Goal: Information Seeking & Learning: Learn about a topic

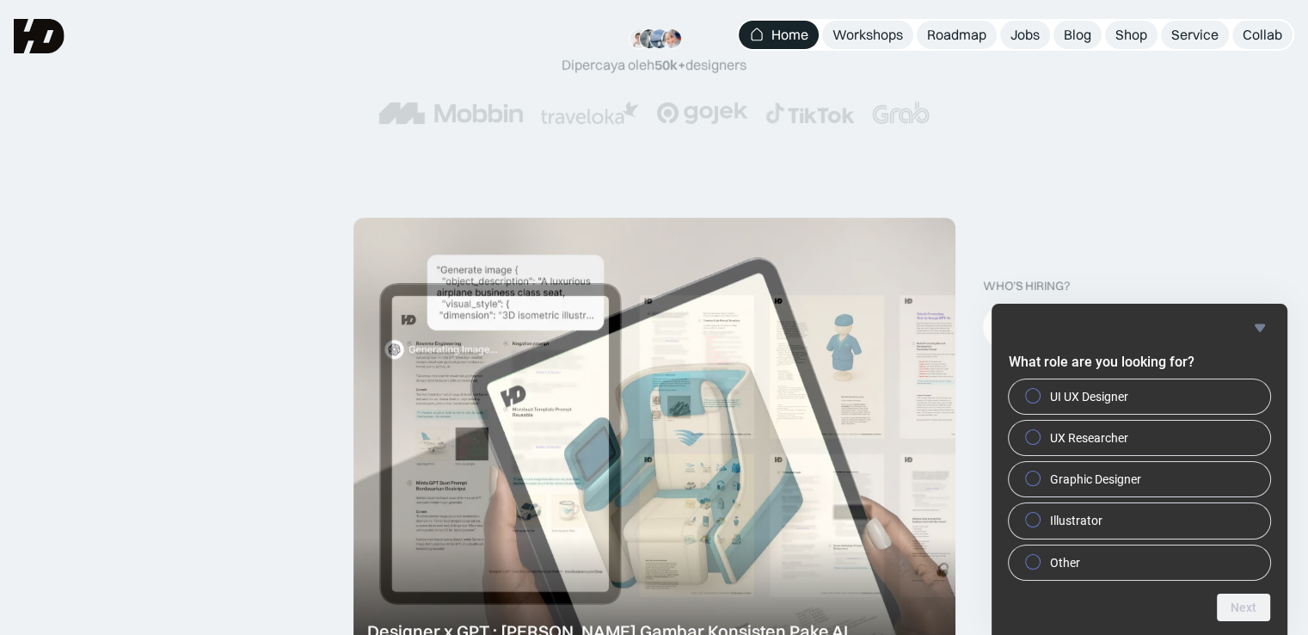
scroll to position [375, 0]
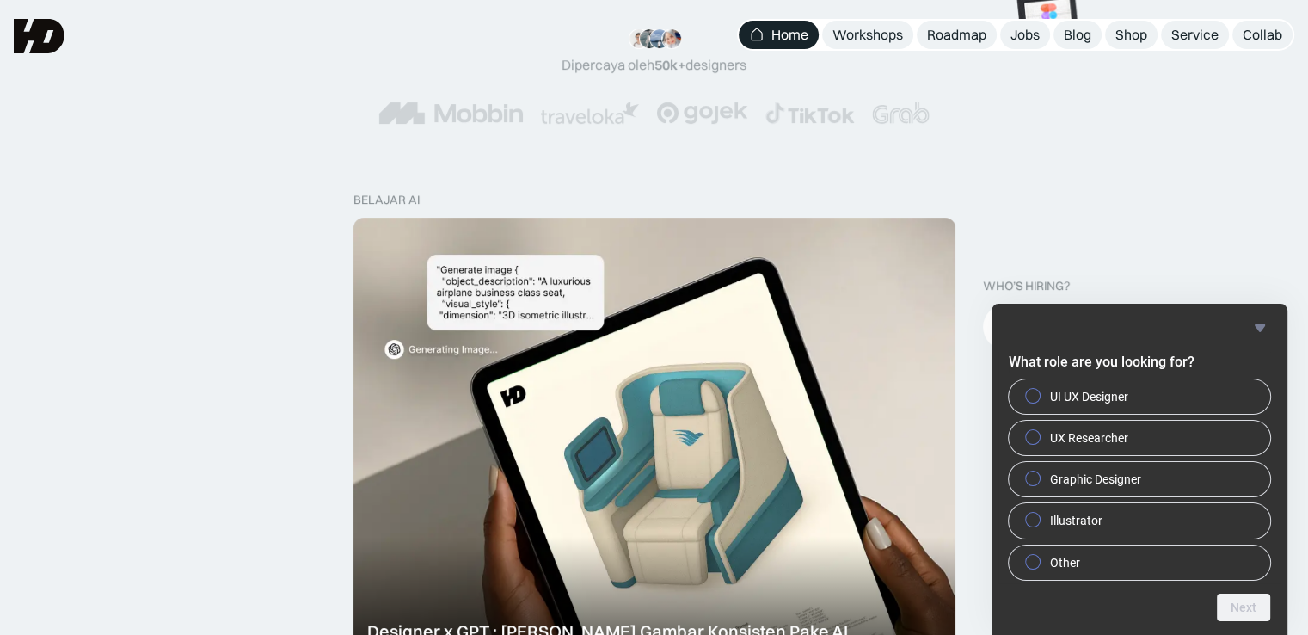
click at [766, 38] on link "Home" at bounding box center [779, 35] width 80 height 28
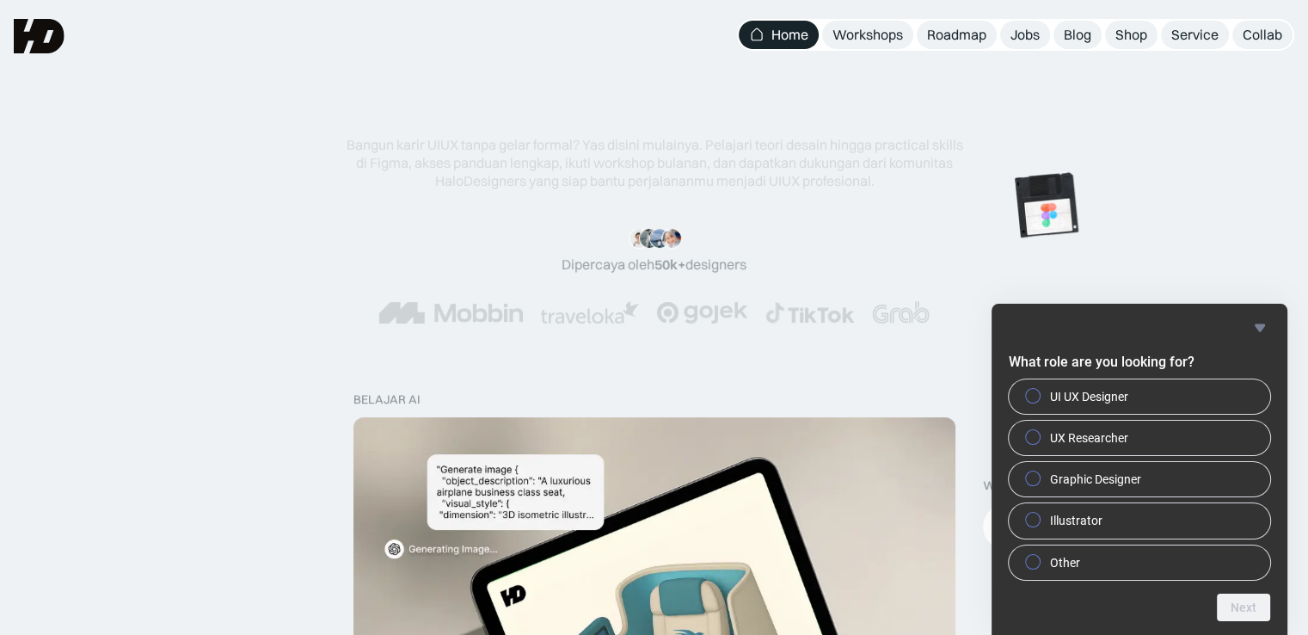
scroll to position [117, 0]
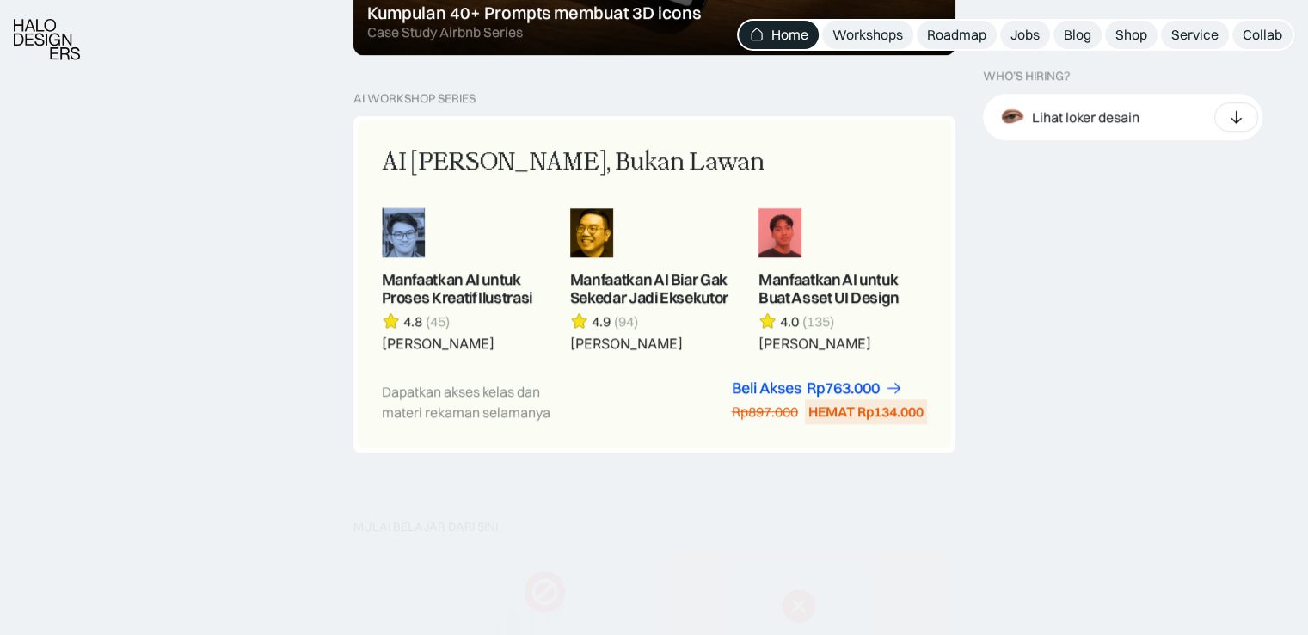
scroll to position [1462, 0]
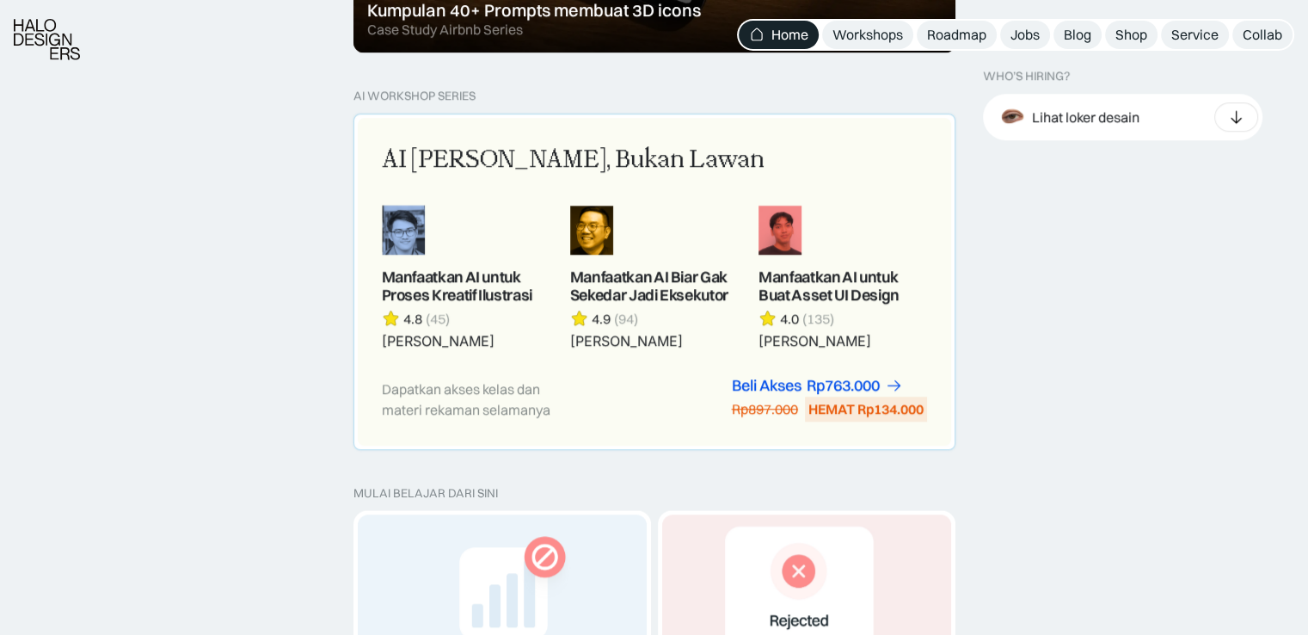
click at [641, 292] on link at bounding box center [654, 277] width 168 height 145
click at [458, 296] on link at bounding box center [466, 277] width 168 height 145
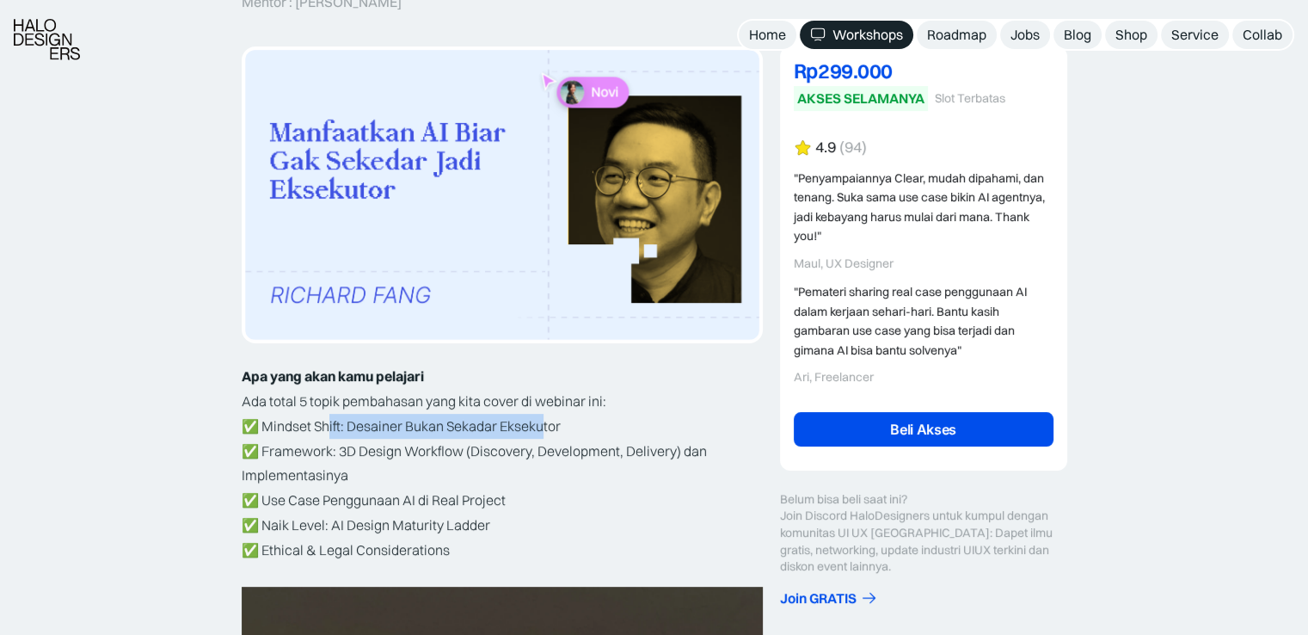
drag, startPoint x: 330, startPoint y: 427, endPoint x: 547, endPoint y: 424, distance: 216.8
click at [547, 424] on p "✅ Mindset Shift: Desainer Bukan Sekadar Eksekutor ✅ Framework: 3D Design Workfl…" at bounding box center [502, 488] width 521 height 149
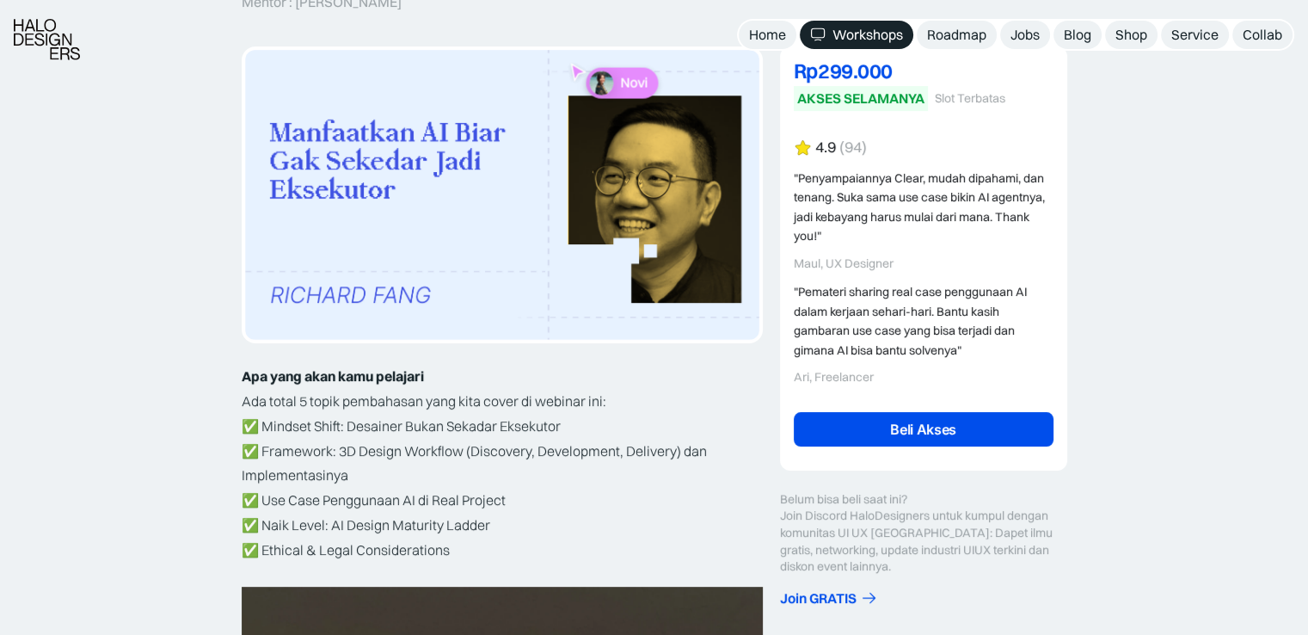
click at [557, 421] on p "✅ Mindset Shift: Desainer Bukan Sekadar Eksekutor ✅ Framework: 3D Design Workfl…" at bounding box center [502, 488] width 521 height 149
drag, startPoint x: 340, startPoint y: 452, endPoint x: 492, endPoint y: 448, distance: 152.3
click at [444, 449] on p "✅ Mindset Shift: Desainer Bukan Sekadar Eksekutor ✅ Framework: 3D Design Workfl…" at bounding box center [502, 488] width 521 height 149
drag, startPoint x: 495, startPoint y: 448, endPoint x: 573, endPoint y: 440, distance: 78.7
click at [495, 448] on p "✅ Mindset Shift: Desainer Bukan Sekadar Eksekutor ✅ Framework: 3D Design Workfl…" at bounding box center [502, 488] width 521 height 149
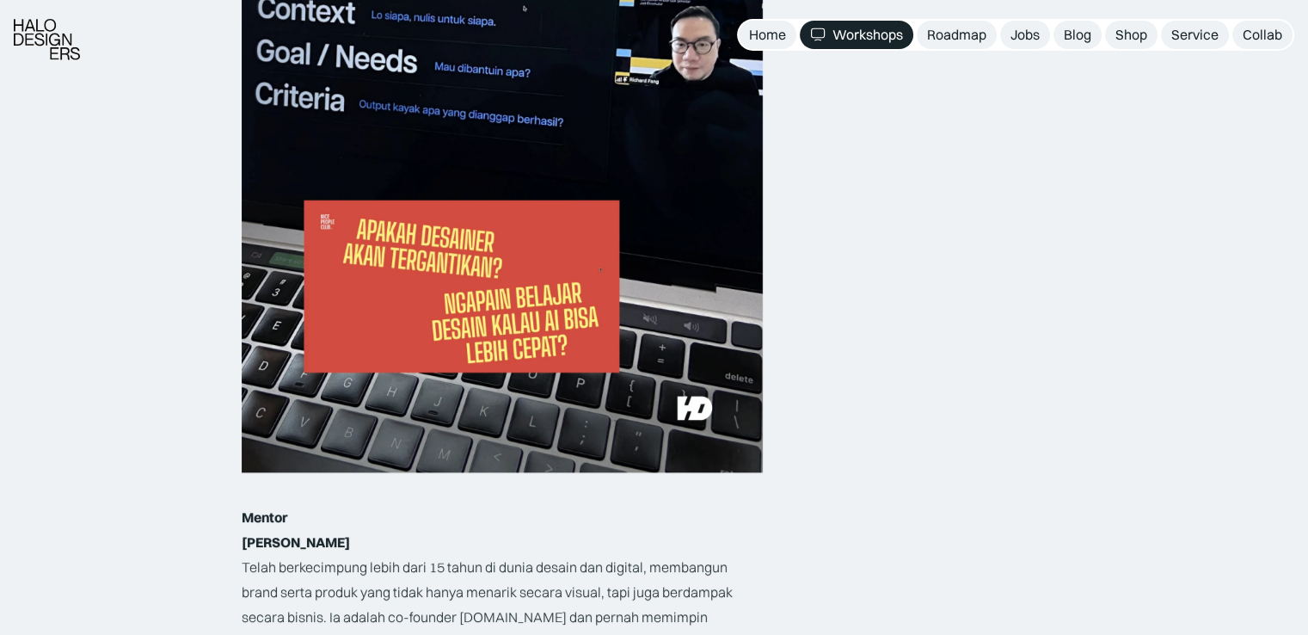
scroll to position [2408, 0]
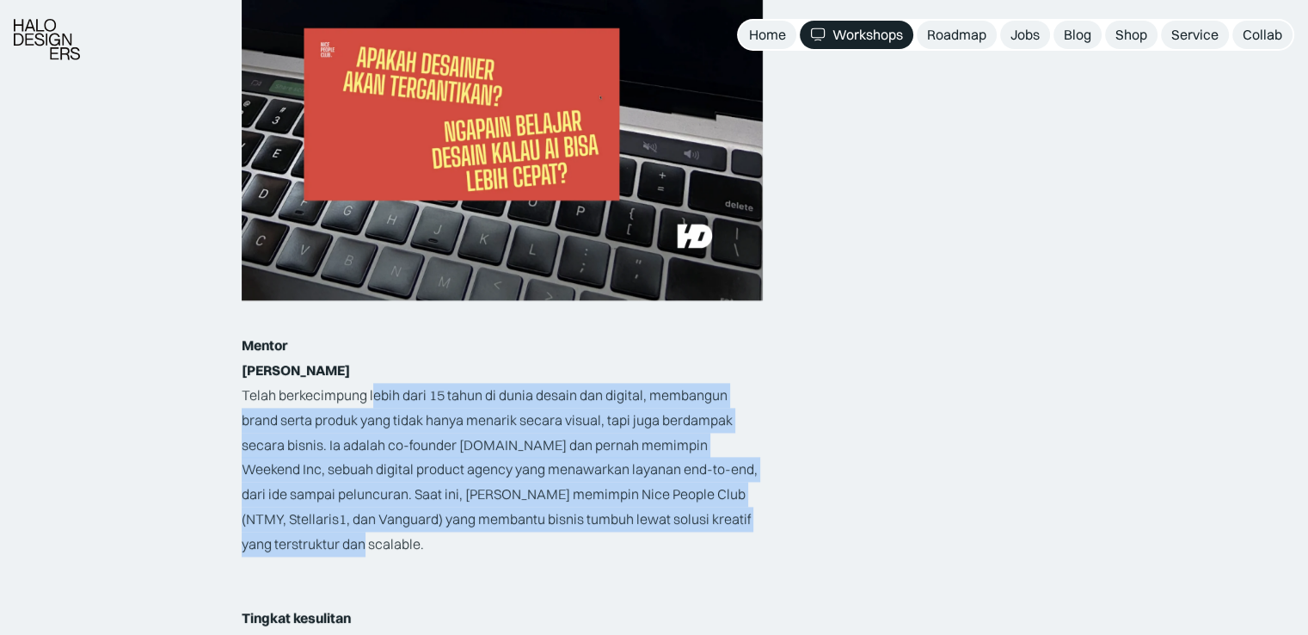
drag, startPoint x: 383, startPoint y: 397, endPoint x: 468, endPoint y: 551, distance: 176.7
click at [468, 551] on p "[PERSON_NAME] berkecimpung lebih dari 15 tahun di dunia desain dan digital, mem…" at bounding box center [502, 457] width 521 height 198
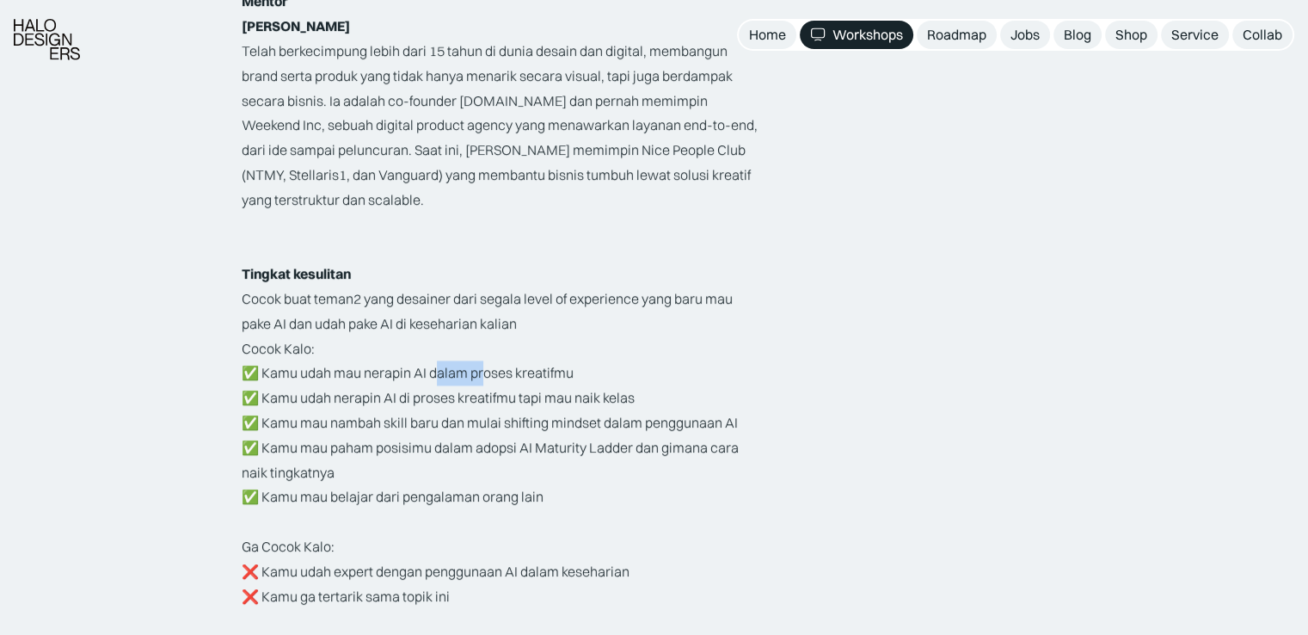
drag, startPoint x: 445, startPoint y: 373, endPoint x: 484, endPoint y: 385, distance: 41.4
click at [484, 385] on p "Cocok Kalo: ✅ Kamu udah mau nerapin AI dalam proses kreatifmu ✅ Kamu udah nerap…" at bounding box center [502, 423] width 521 height 174
click at [344, 414] on p "Cocok Kalo: ✅ Kamu udah mau nerapin AI dalam proses kreatifmu ✅ Kamu udah nerap…" at bounding box center [502, 423] width 521 height 174
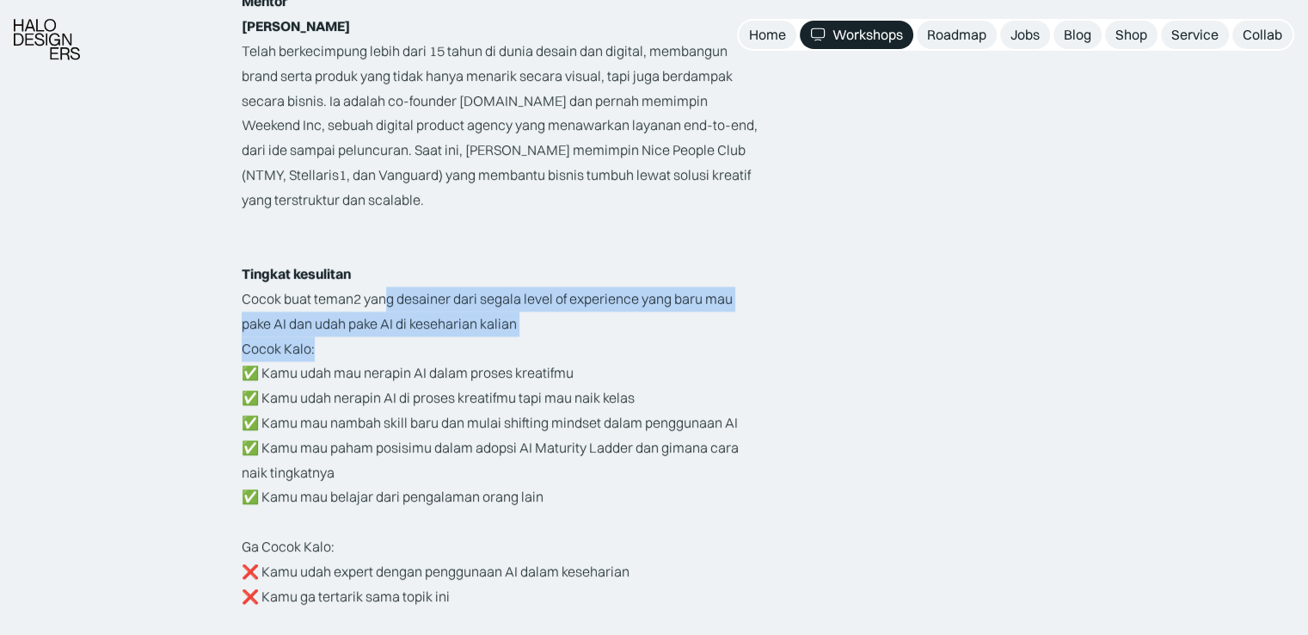
drag, startPoint x: 409, startPoint y: 312, endPoint x: 436, endPoint y: 354, distance: 50.3
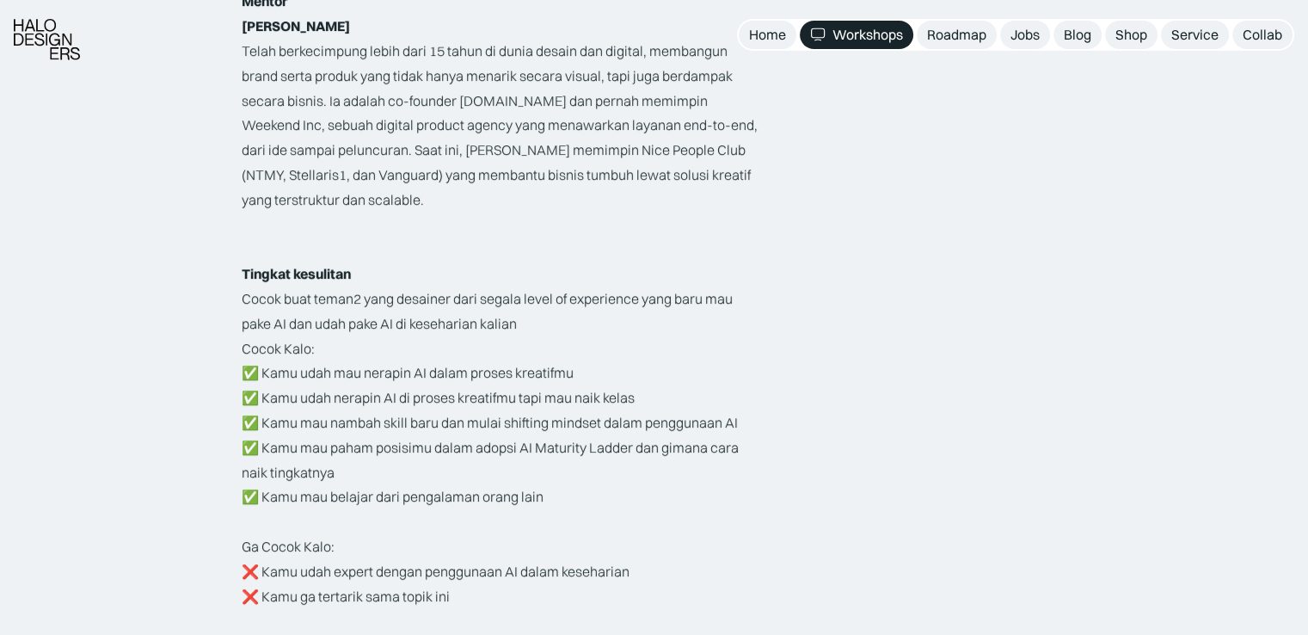
click at [370, 396] on p "Cocok Kalo: ✅ Kamu udah mau nerapin AI dalam proses kreatifmu ✅ Kamu udah nerap…" at bounding box center [502, 423] width 521 height 174
drag, startPoint x: 341, startPoint y: 394, endPoint x: 700, endPoint y: 396, distance: 358.7
click at [700, 396] on p "Cocok Kalo: ✅ Kamu udah mau nerapin AI dalam proses kreatifmu ✅ Kamu udah nerap…" at bounding box center [502, 423] width 521 height 174
click at [581, 432] on p "Cocok Kalo: ✅ Kamu udah mau nerapin AI dalam proses kreatifmu ✅ Kamu udah nerap…" at bounding box center [502, 423] width 521 height 174
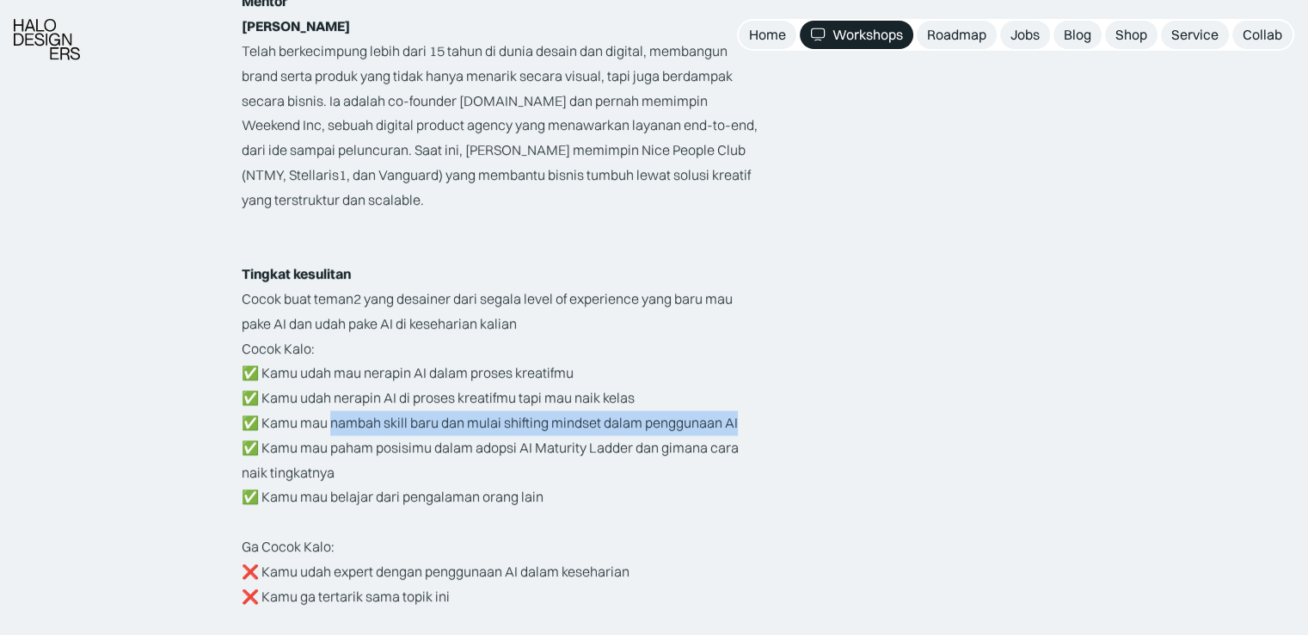
drag, startPoint x: 335, startPoint y: 421, endPoint x: 764, endPoint y: 422, distance: 428.3
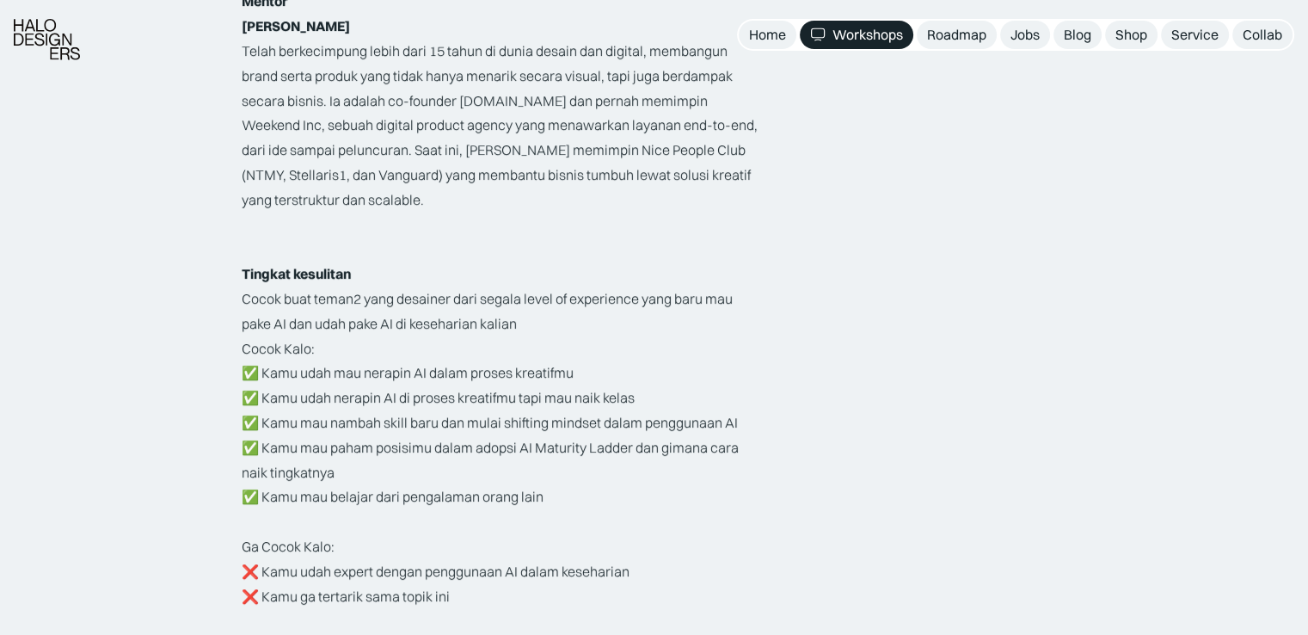
click at [636, 449] on p "Cocok Kalo: ✅ Kamu udah mau nerapin AI dalam proses kreatifmu ✅ Kamu udah nerap…" at bounding box center [502, 423] width 521 height 174
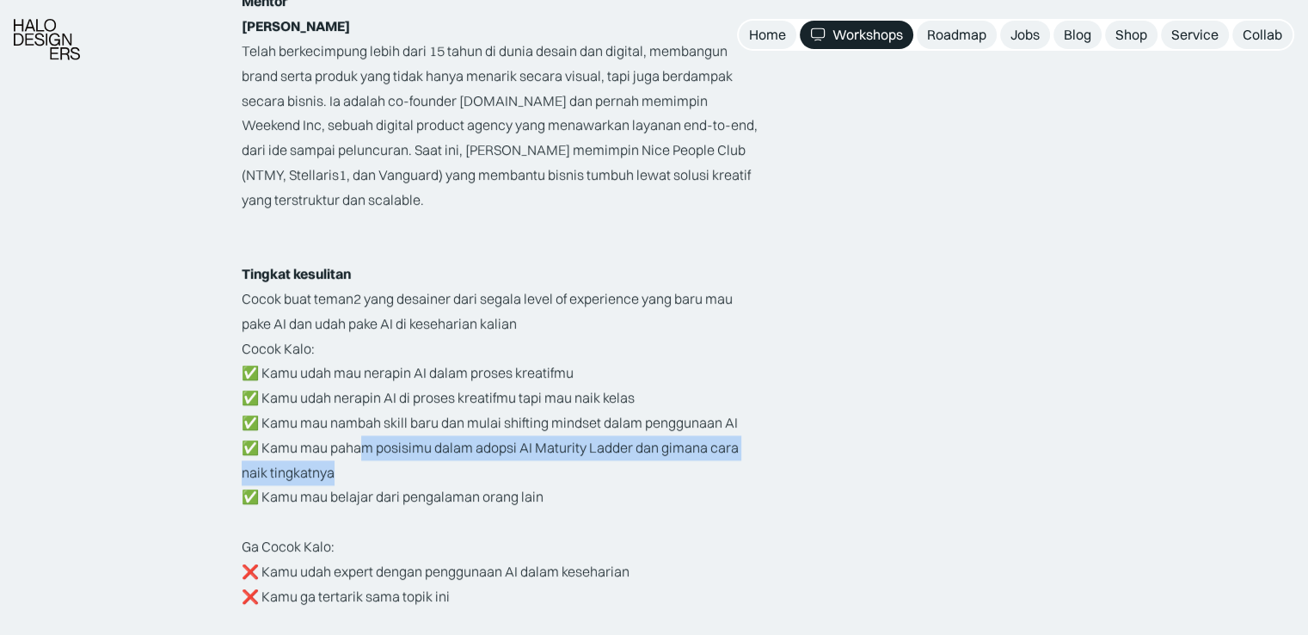
drag, startPoint x: 361, startPoint y: 442, endPoint x: 441, endPoint y: 464, distance: 83.1
click at [441, 464] on p "Cocok Kalo: ✅ Kamu udah mau nerapin AI dalam proses kreatifmu ✅ Kamu udah nerap…" at bounding box center [502, 423] width 521 height 174
click at [486, 446] on p "Cocok Kalo: ✅ Kamu udah mau nerapin AI dalam proses kreatifmu ✅ Kamu udah nerap…" at bounding box center [502, 423] width 521 height 174
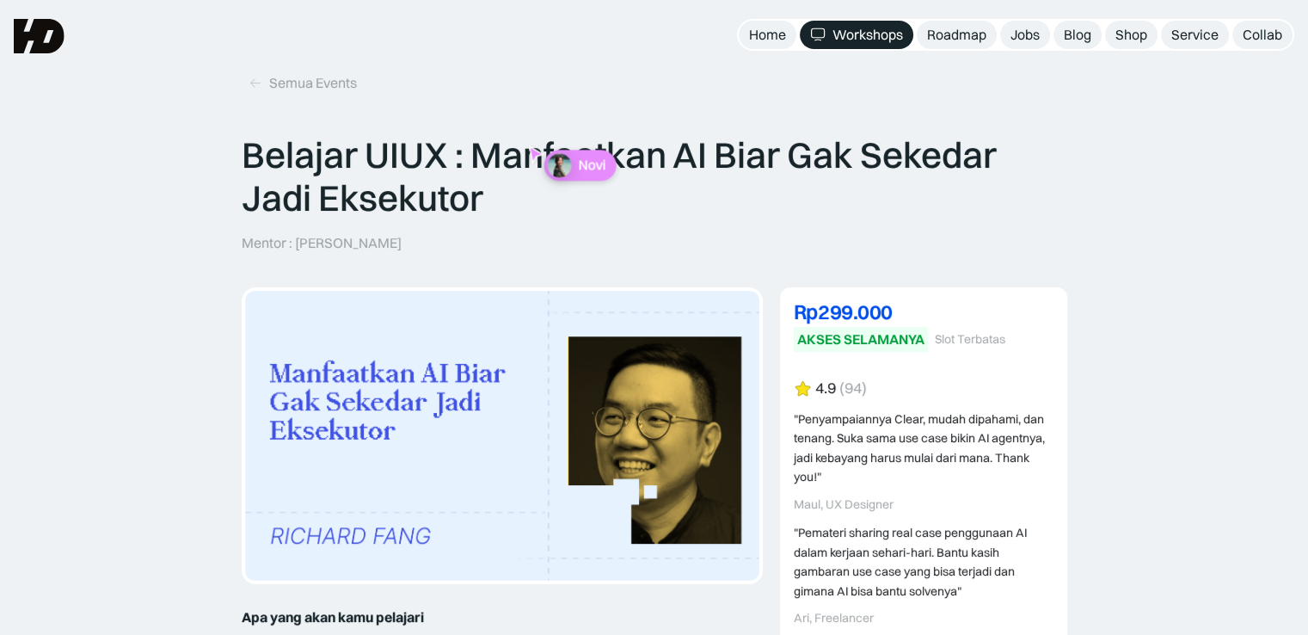
scroll to position [0, 0]
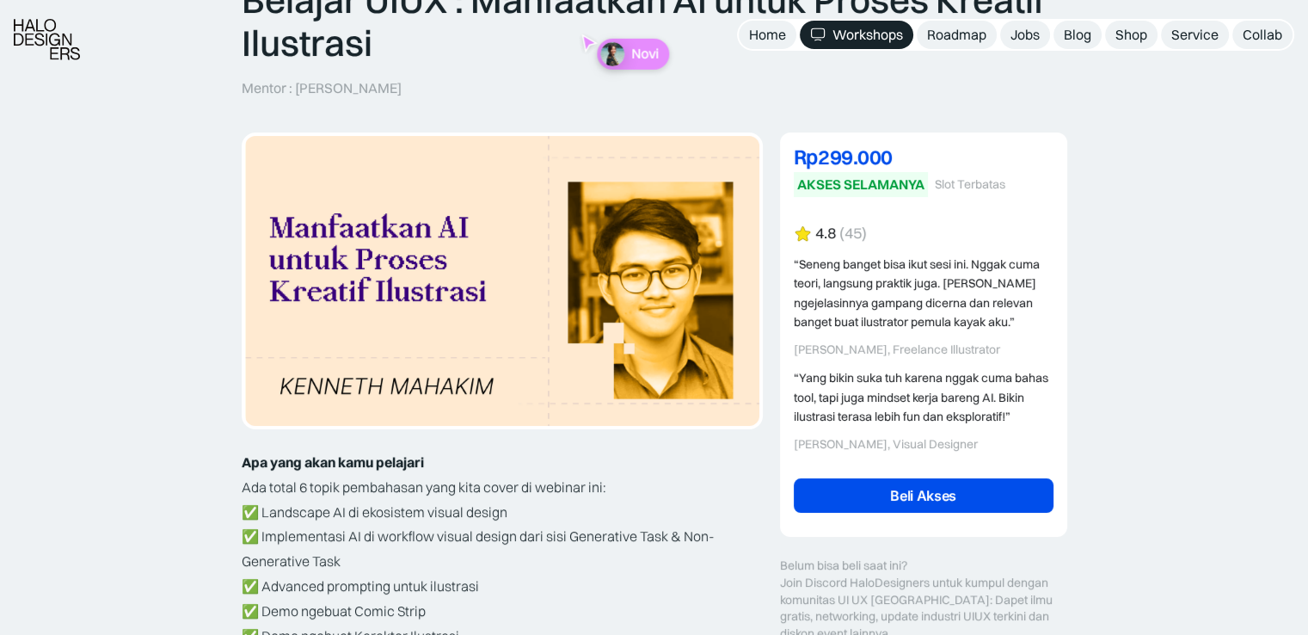
scroll to position [258, 0]
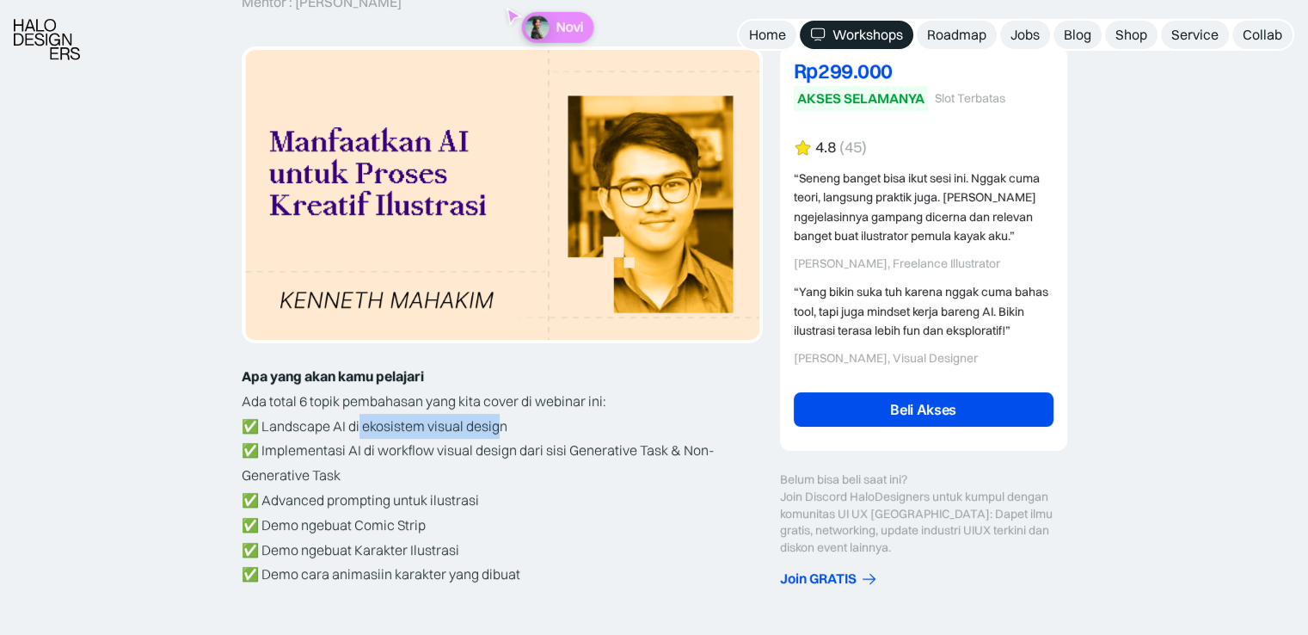
drag, startPoint x: 360, startPoint y: 425, endPoint x: 515, endPoint y: 427, distance: 154.8
click at [501, 427] on p "✅ Landscape AI di ekosistem visual design ✅ Implementasi AI di workflow visual …" at bounding box center [502, 501] width 521 height 174
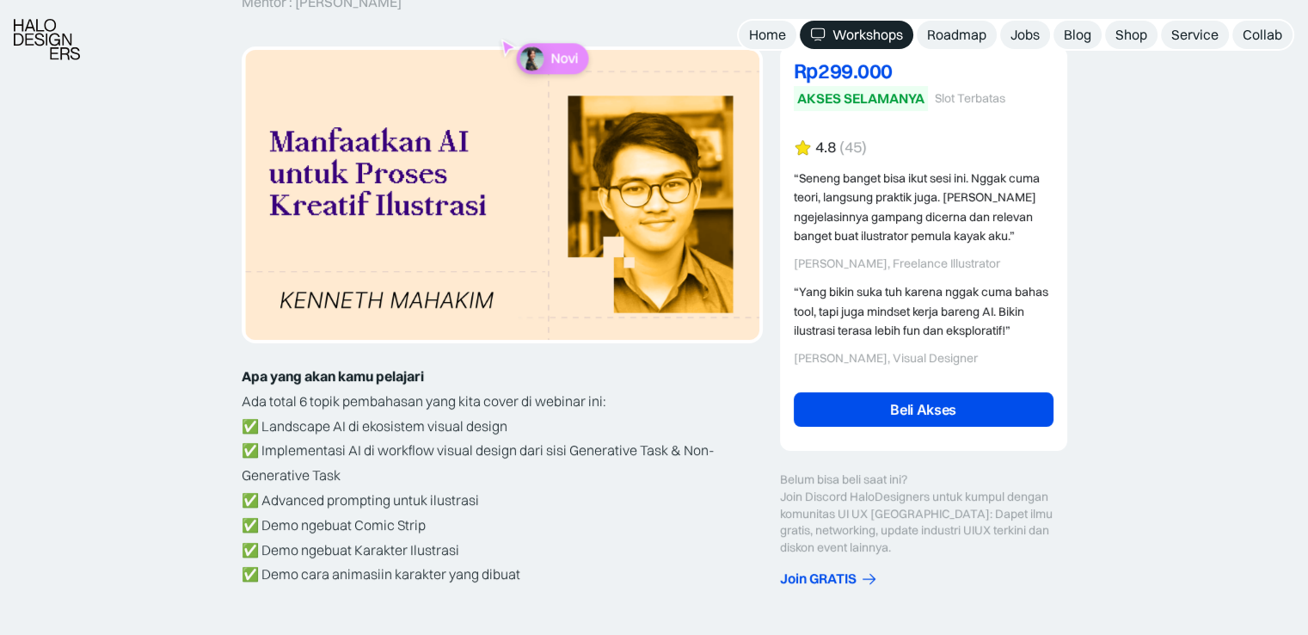
click at [516, 426] on p "✅ Landscape AI di ekosistem visual design ✅ Implementasi AI di workflow visual …" at bounding box center [502, 501] width 521 height 174
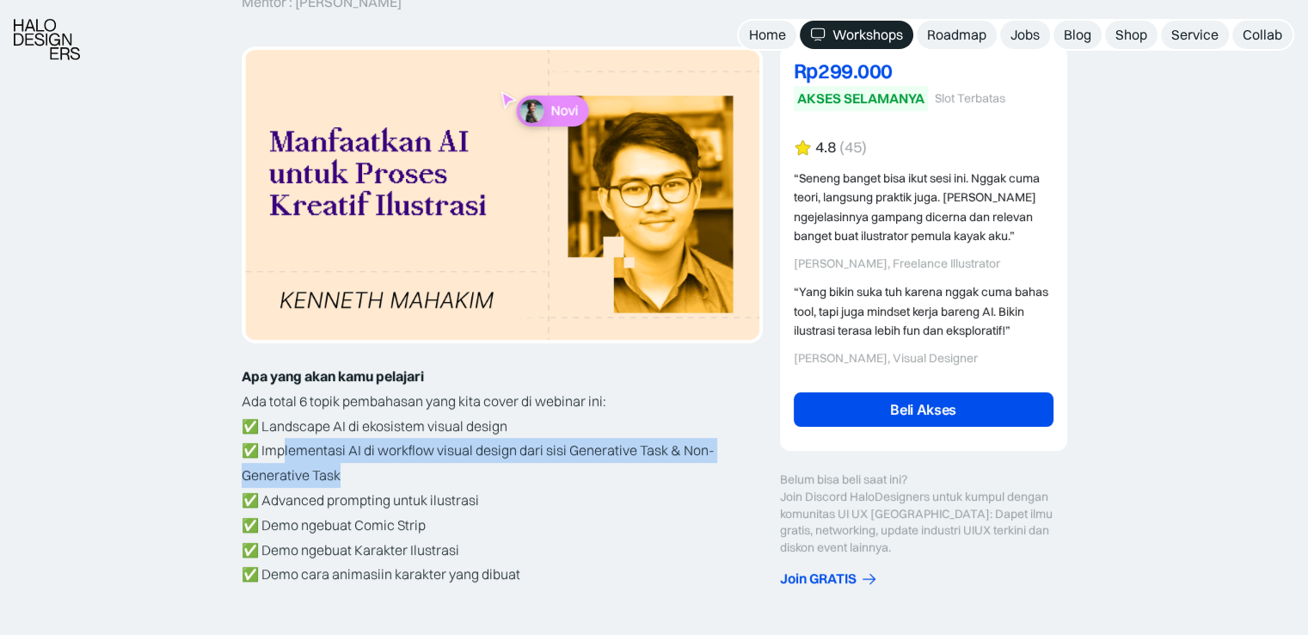
drag, startPoint x: 286, startPoint y: 451, endPoint x: 403, endPoint y: 459, distance: 117.3
click at [382, 476] on p "✅ Landscape AI di ekosistem visual design ✅ Implementasi AI di workflow visual …" at bounding box center [502, 501] width 521 height 174
click at [406, 457] on p "✅ Landscape AI di ekosistem visual design ✅ Implementasi AI di workflow visual …" at bounding box center [502, 501] width 521 height 174
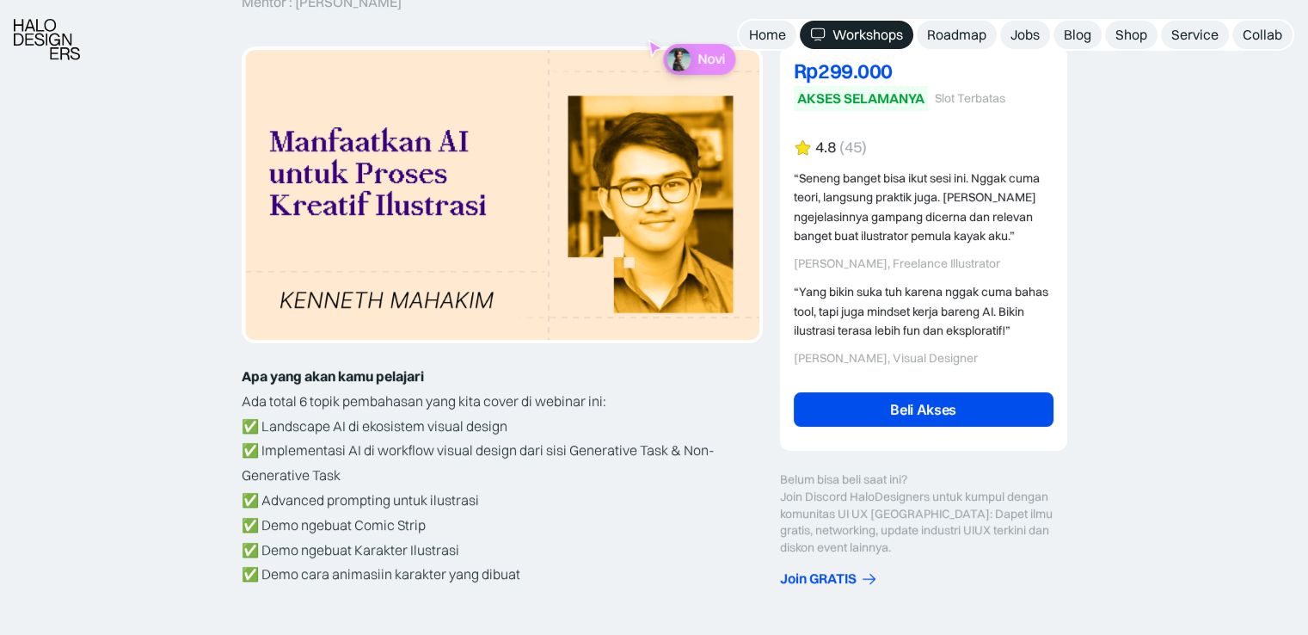
scroll to position [344, 0]
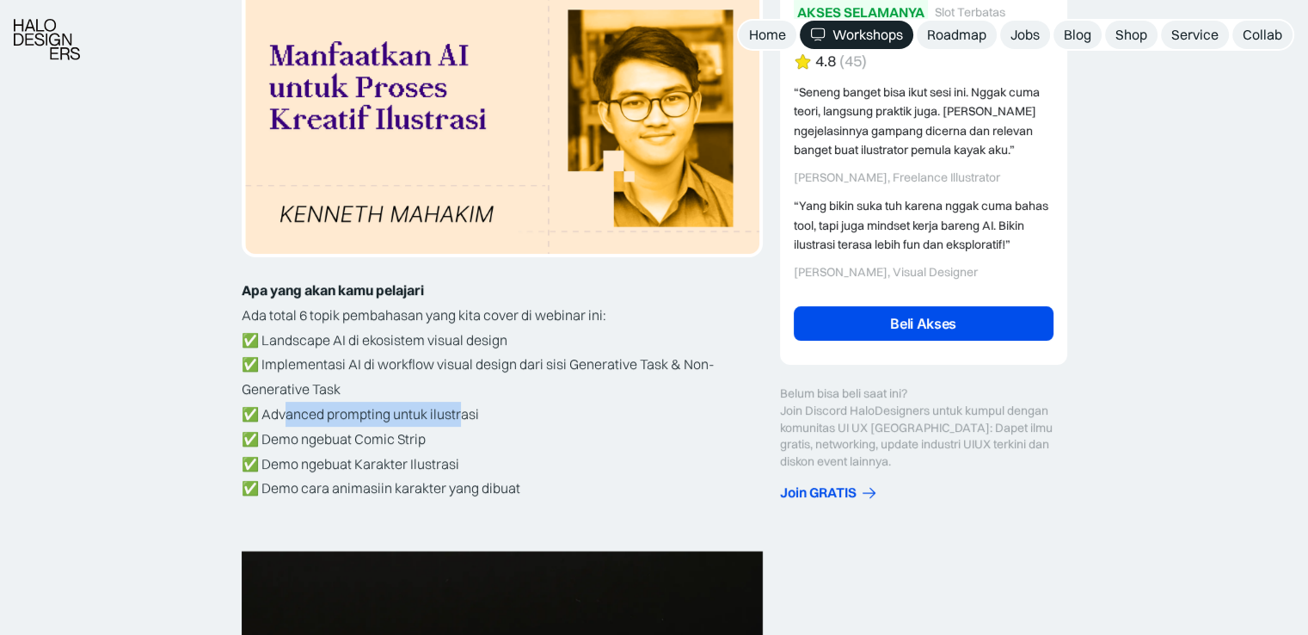
drag, startPoint x: 283, startPoint y: 414, endPoint x: 458, endPoint y: 416, distance: 175.5
click at [458, 416] on p "✅ Landscape AI di ekosistem visual design ✅ Implementasi AI di workflow visual …" at bounding box center [502, 415] width 521 height 174
click at [464, 416] on p "✅ Landscape AI di ekosistem visual design ✅ Implementasi AI di workflow visual …" at bounding box center [502, 415] width 521 height 174
drag, startPoint x: 261, startPoint y: 436, endPoint x: 454, endPoint y: 438, distance: 193.5
click at [454, 438] on p "✅ Landscape AI di ekosistem visual design ✅ Implementasi AI di workflow visual …" at bounding box center [502, 415] width 521 height 174
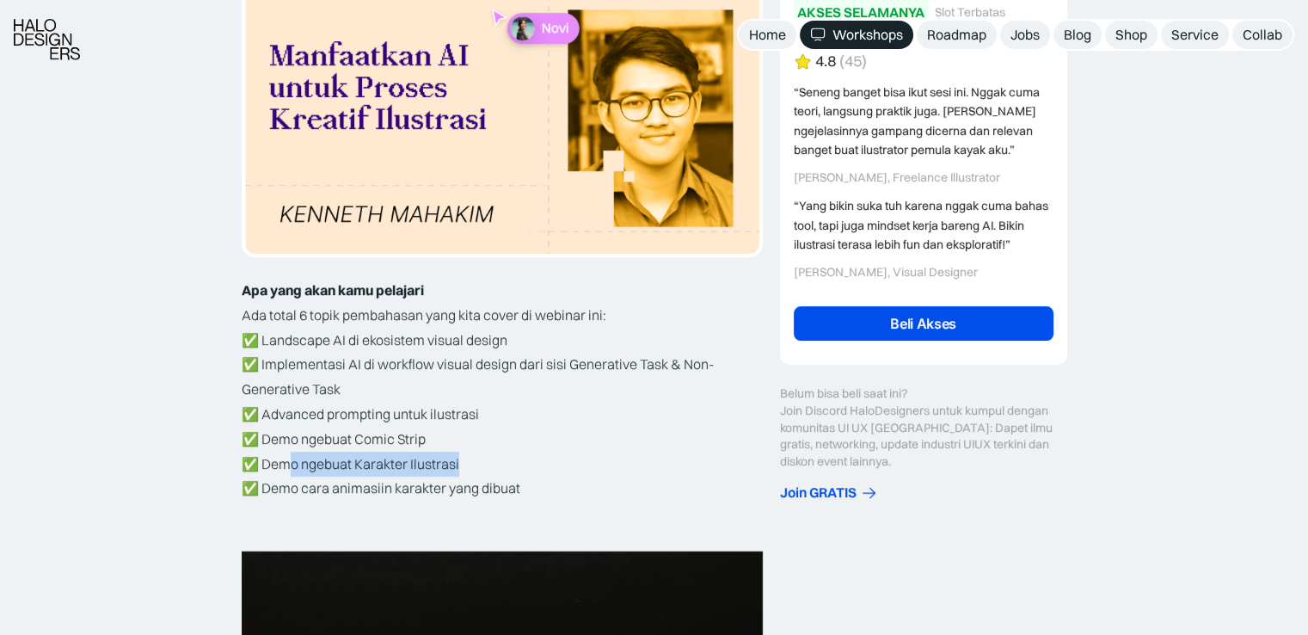
drag, startPoint x: 289, startPoint y: 465, endPoint x: 459, endPoint y: 463, distance: 170.3
click at [459, 463] on p "✅ Landscape AI di ekosistem visual design ✅ Implementasi AI di workflow visual …" at bounding box center [502, 415] width 521 height 174
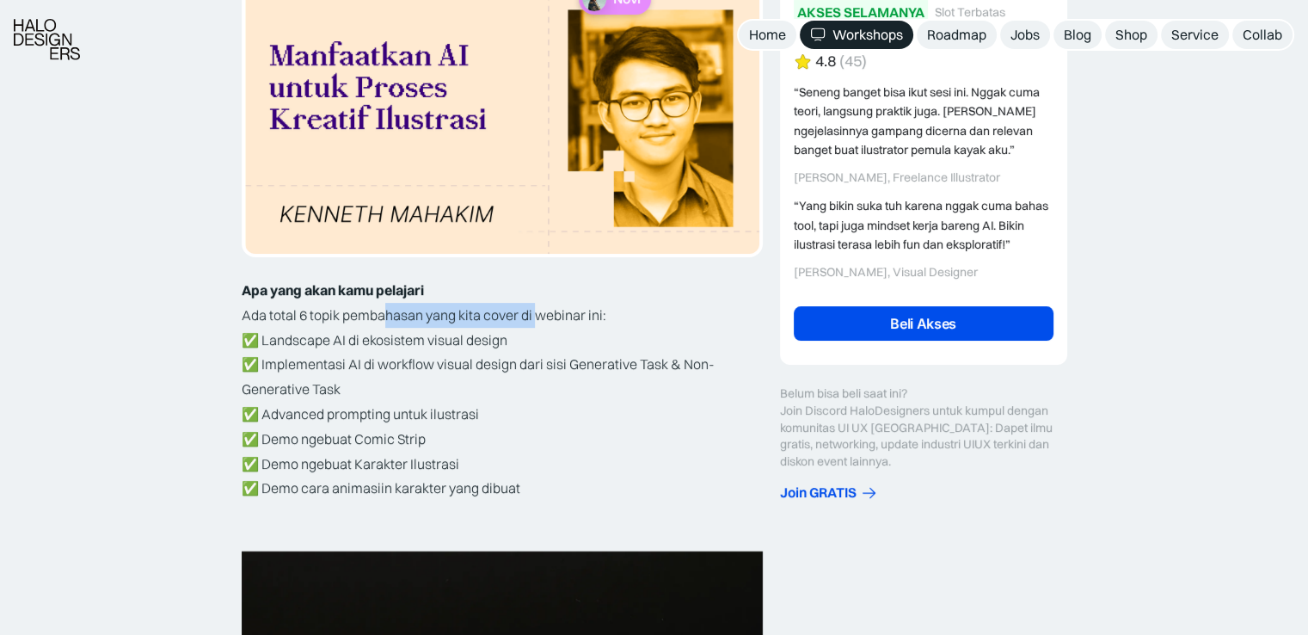
drag, startPoint x: 421, startPoint y: 312, endPoint x: 533, endPoint y: 323, distance: 112.4
click at [533, 323] on p "Ada total 6 topik pembahasan yang kita cover di webinar ini:" at bounding box center [502, 315] width 521 height 25
click at [350, 343] on p "✅ Landscape AI di ekosistem visual design ✅ Implementasi AI di workflow visual …" at bounding box center [502, 415] width 521 height 174
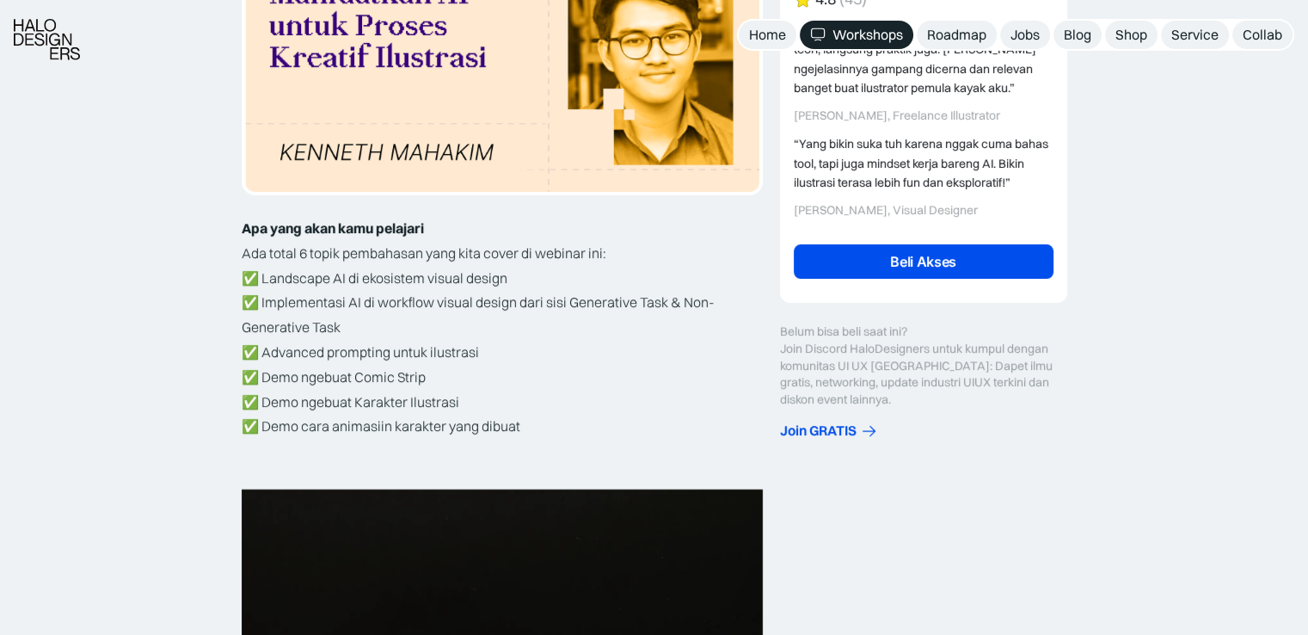
scroll to position [430, 0]
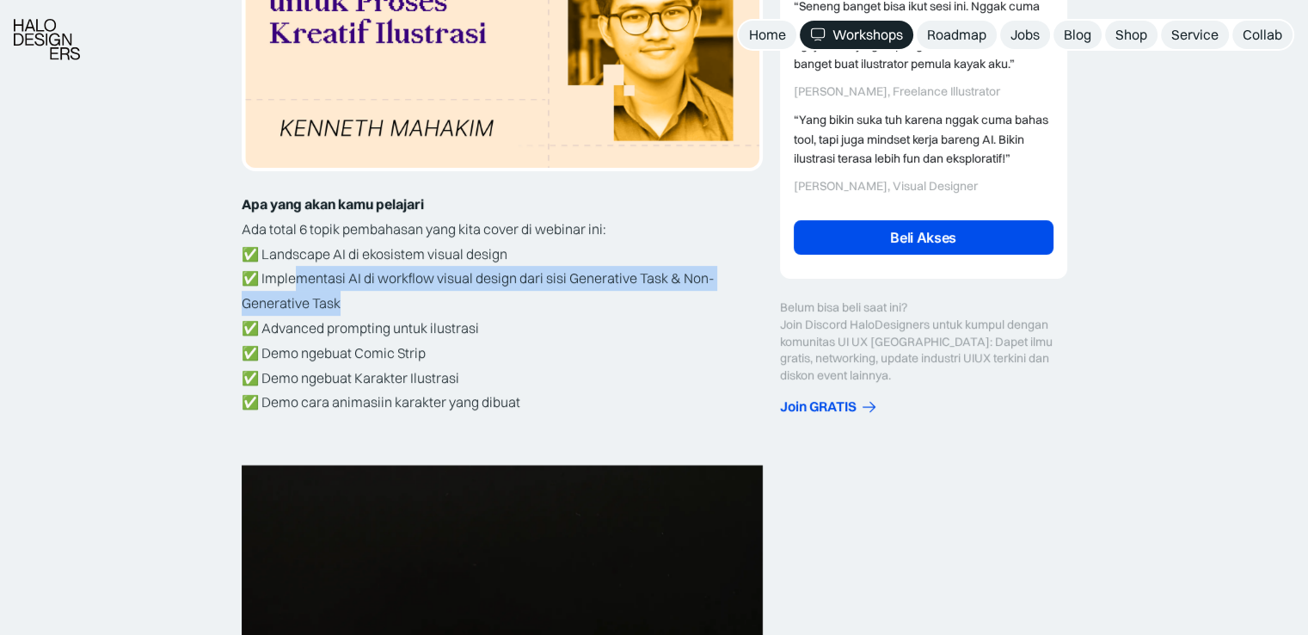
drag, startPoint x: 296, startPoint y: 277, endPoint x: 345, endPoint y: 301, distance: 54.6
click at [345, 301] on p "✅ Landscape AI di ekosistem visual design ✅ Implementasi AI di workflow visual …" at bounding box center [502, 329] width 521 height 174
click at [382, 285] on p "✅ Landscape AI di ekosistem visual design ✅ Implementasi AI di workflow visual …" at bounding box center [502, 329] width 521 height 174
drag, startPoint x: 481, startPoint y: 274, endPoint x: 510, endPoint y: 300, distance: 39.0
click at [510, 300] on p "✅ Landscape AI di ekosistem visual design ✅ Implementasi AI di workflow visual …" at bounding box center [502, 329] width 521 height 174
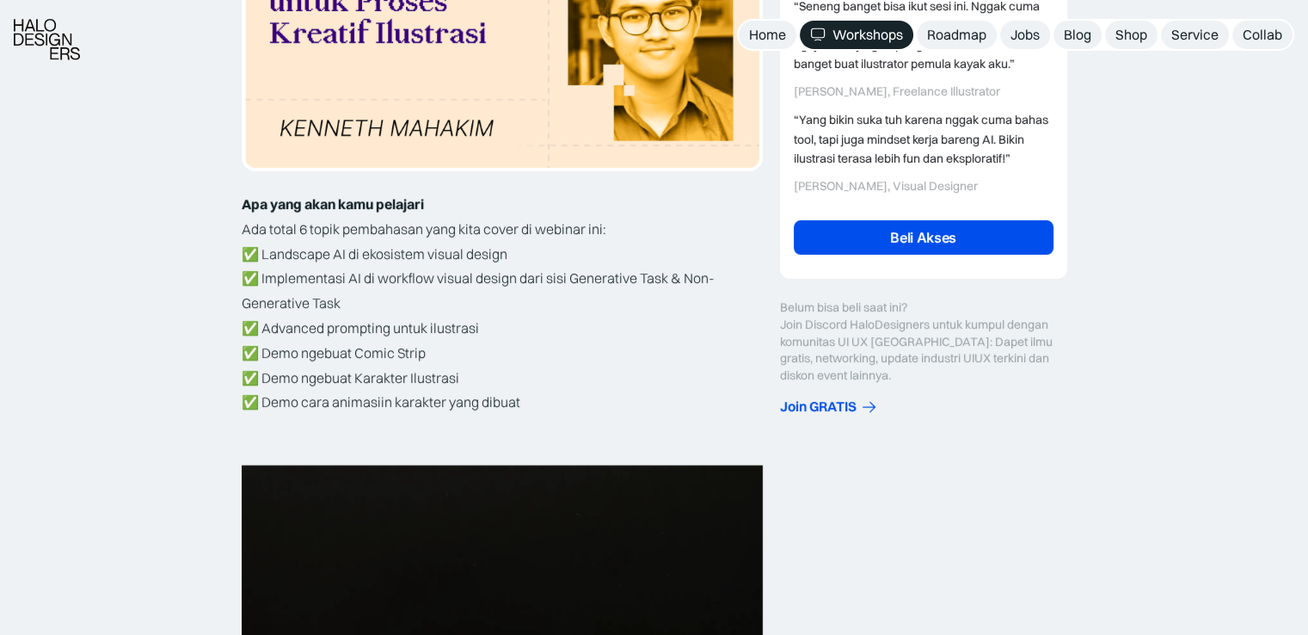
click at [465, 274] on p "✅ Landscape AI di ekosistem visual design ✅ Implementasi AI di workflow visual …" at bounding box center [502, 329] width 521 height 174
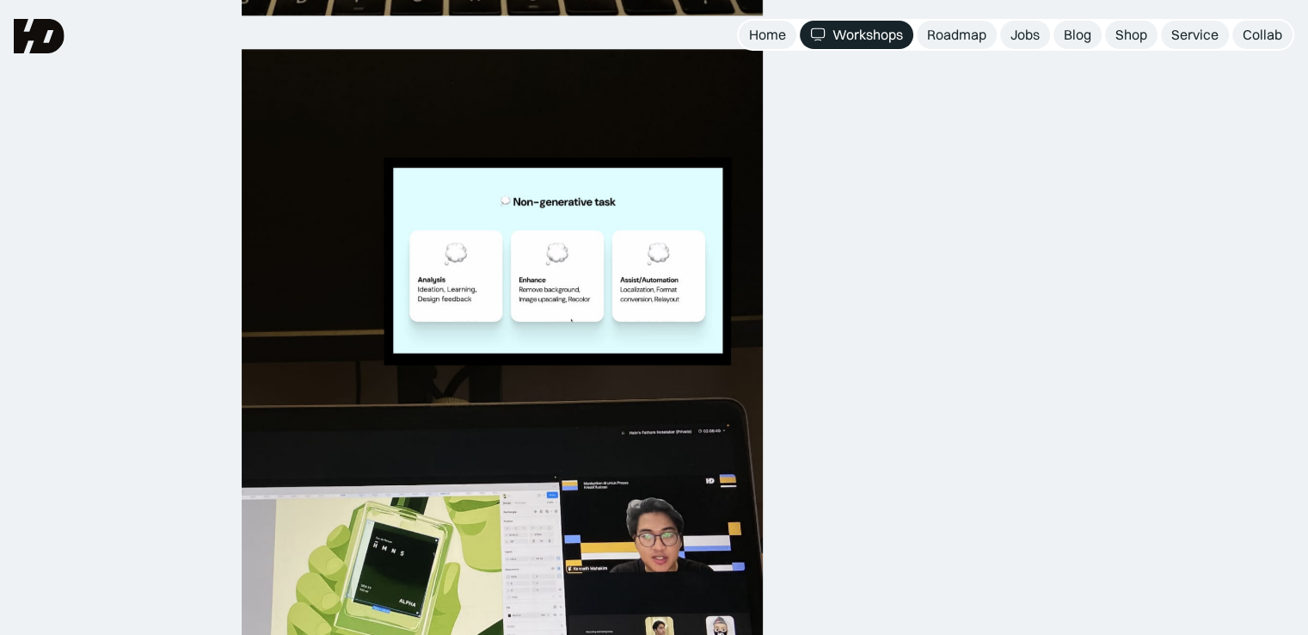
scroll to position [1290, 0]
